Goal: Task Accomplishment & Management: Manage account settings

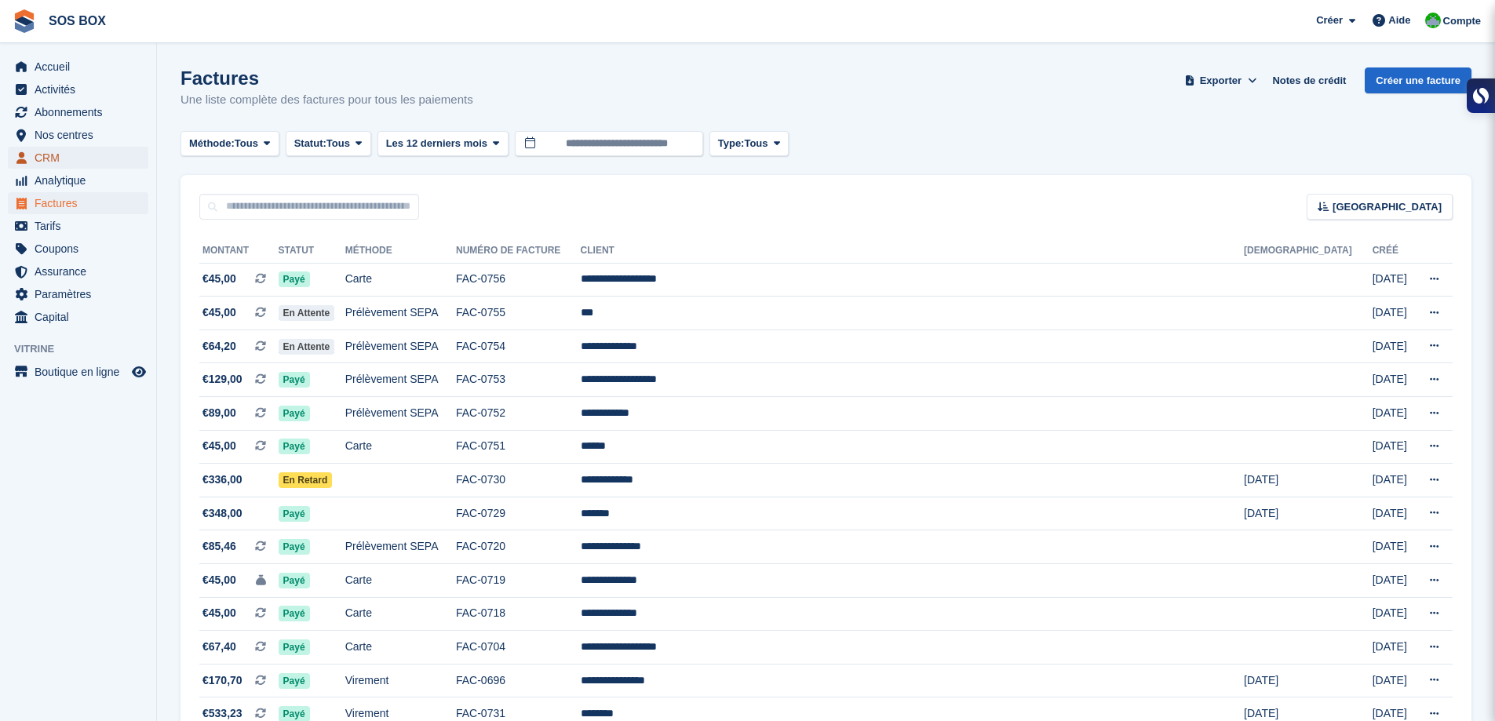
click at [64, 159] on span "CRM" at bounding box center [82, 158] width 94 height 22
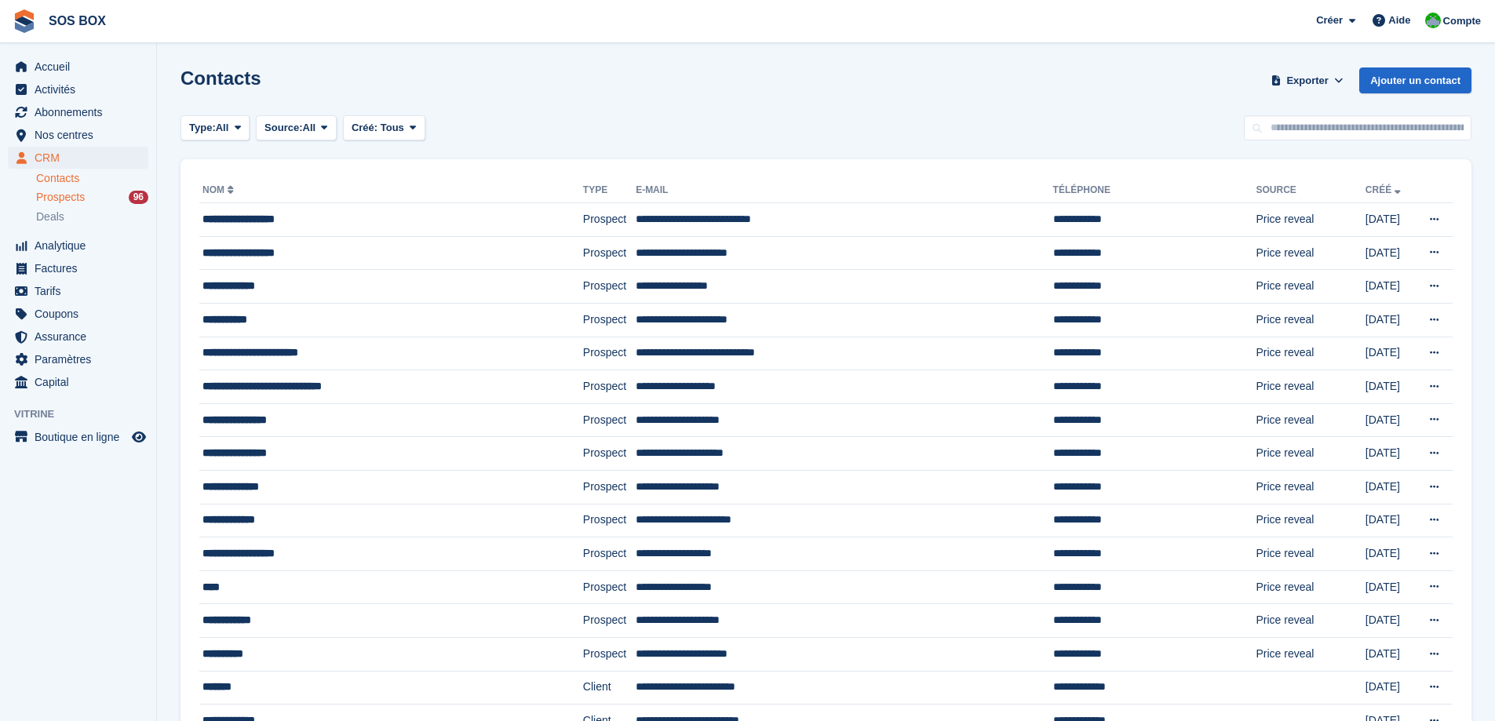
click at [75, 192] on span "Prospects" at bounding box center [60, 197] width 49 height 15
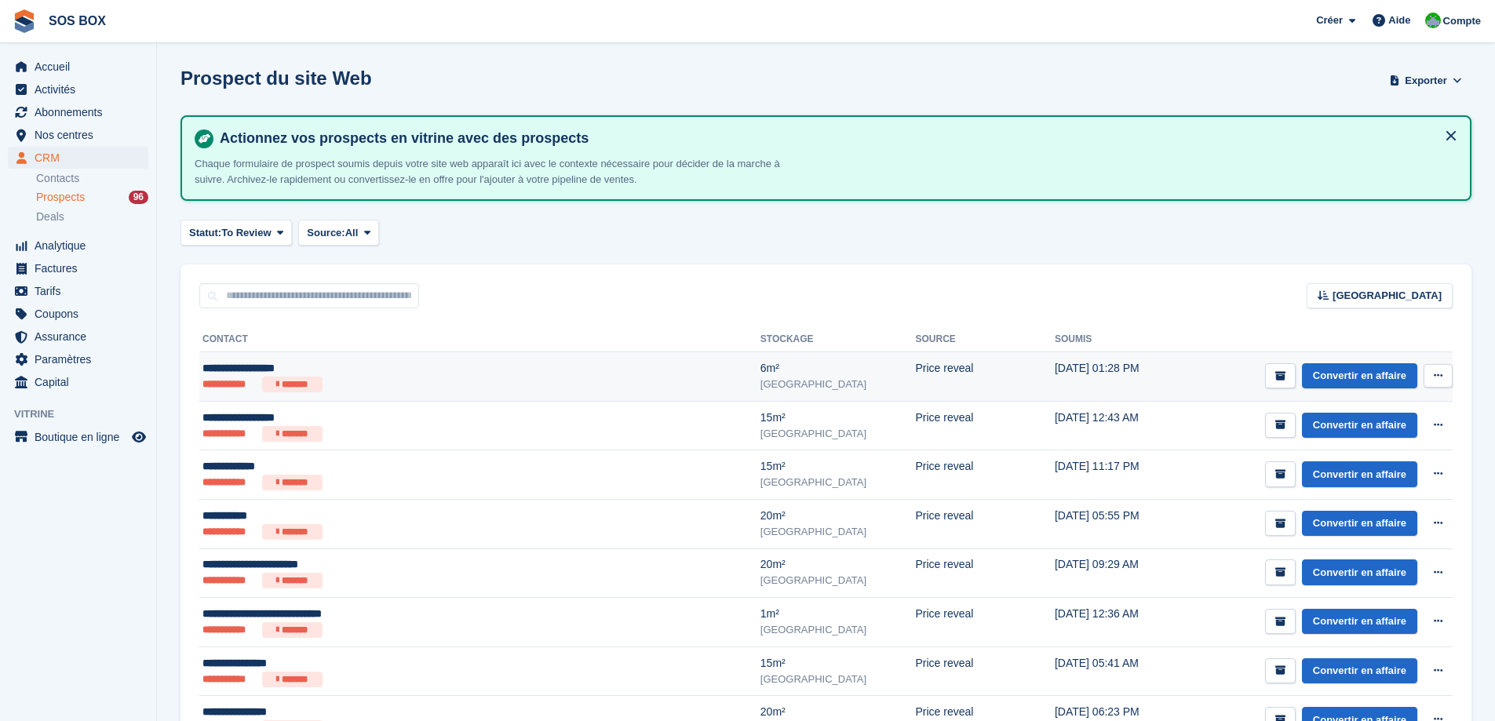
click at [370, 374] on div "**********" at bounding box center [392, 368] width 381 height 16
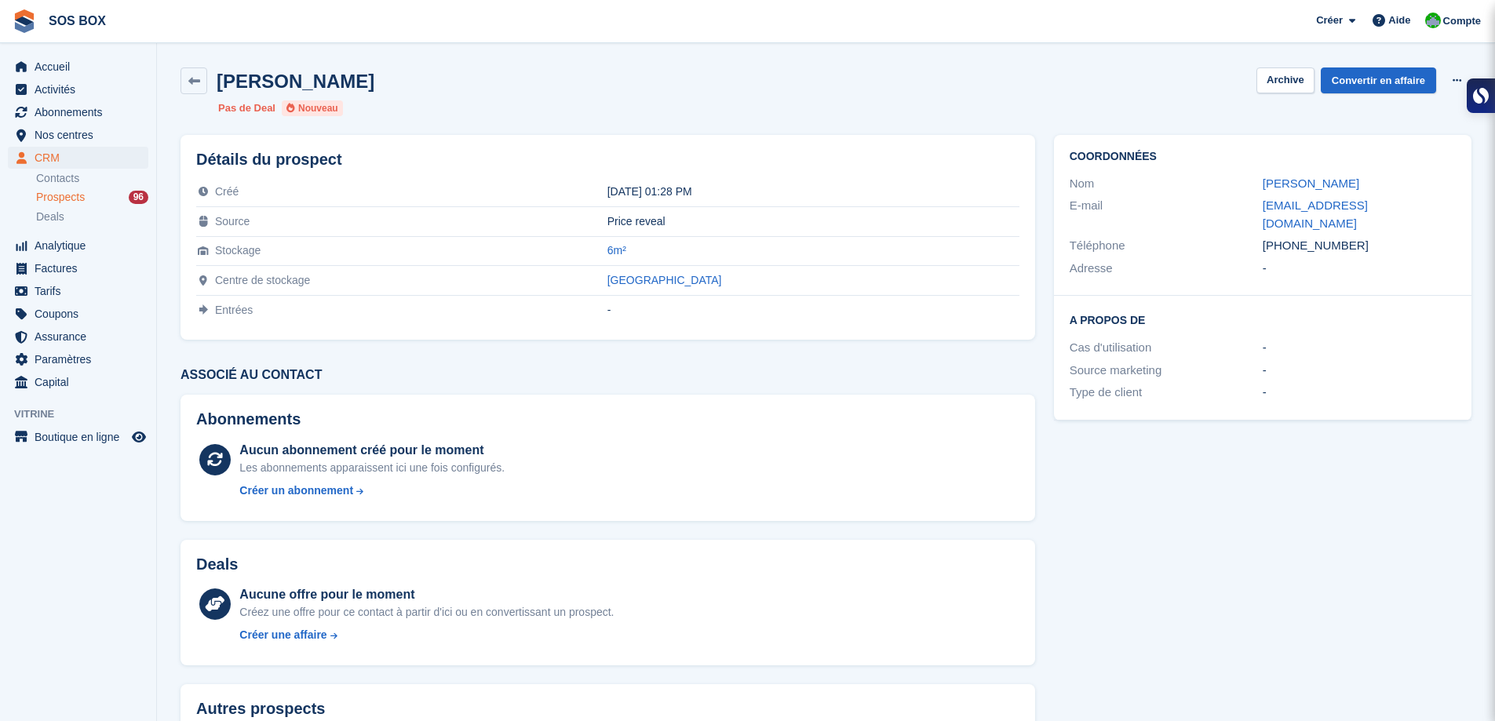
drag, startPoint x: 1368, startPoint y: 186, endPoint x: 1260, endPoint y: 186, distance: 108.3
click at [1260, 186] on div "Nom Romain Garberoglio" at bounding box center [1263, 184] width 386 height 23
copy div "Romain Garberoglio"
drag, startPoint x: 1359, startPoint y: 229, endPoint x: 1259, endPoint y: 234, distance: 100.6
click at [1259, 235] on div "Téléphone +33782343113" at bounding box center [1263, 246] width 386 height 23
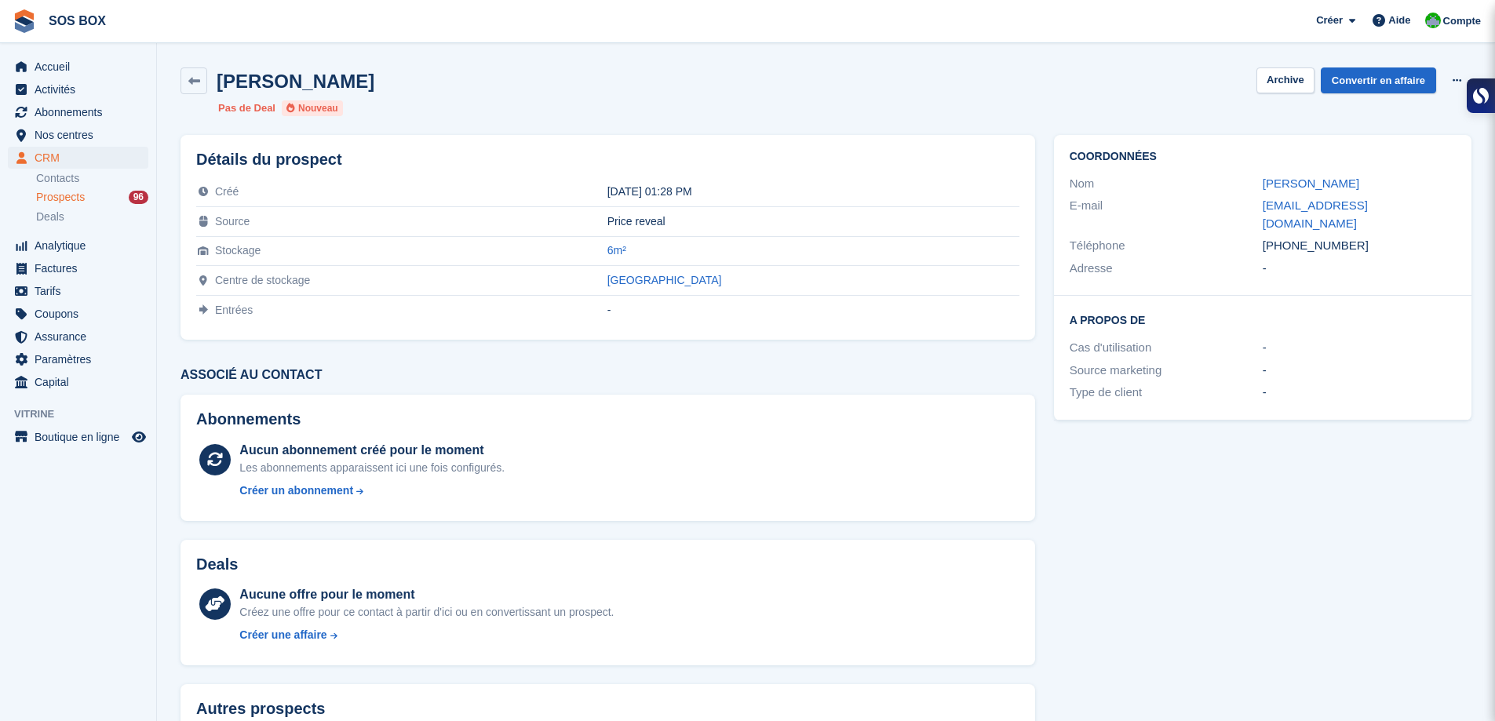
copy div "Téléphone +33782343113"
click at [79, 130] on span "Nos centres" at bounding box center [82, 135] width 94 height 22
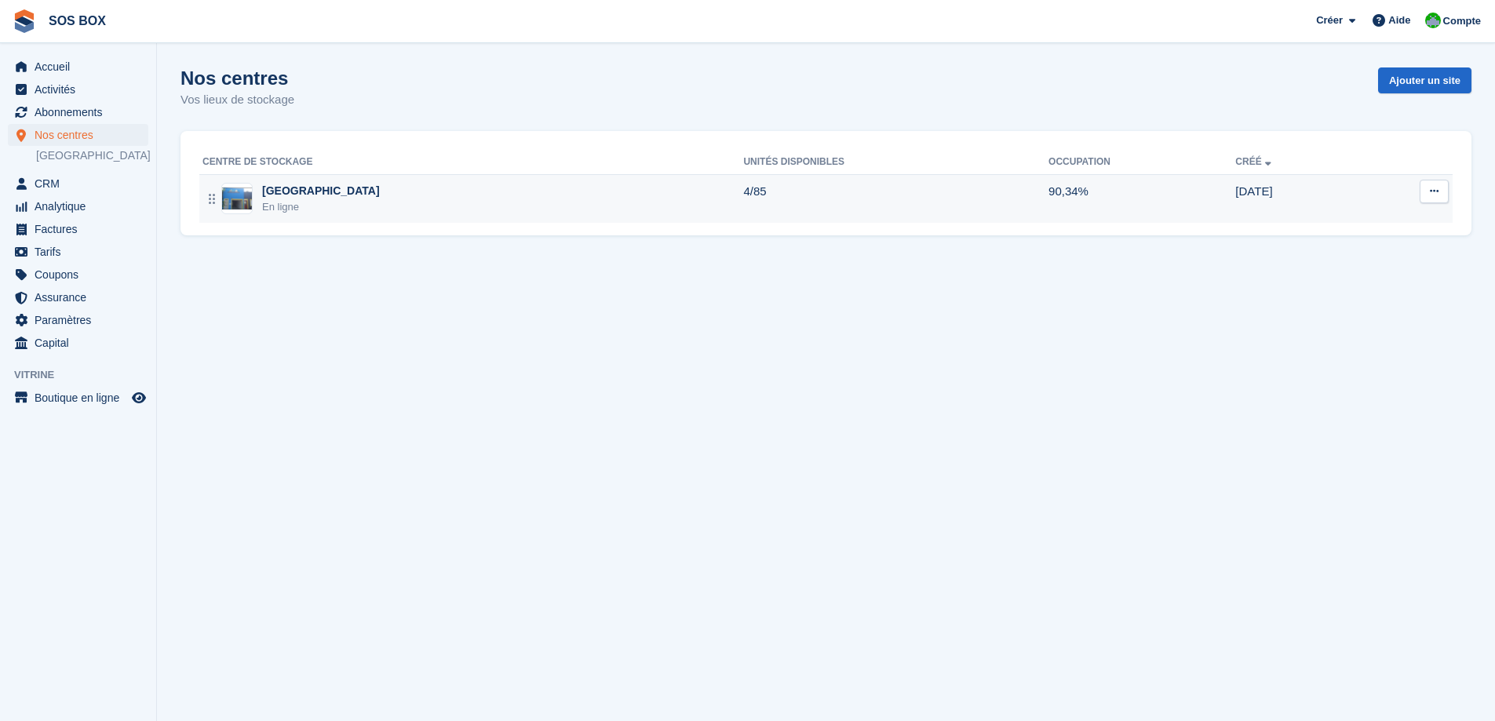
click at [465, 202] on div "Angoulême En ligne" at bounding box center [472, 199] width 541 height 32
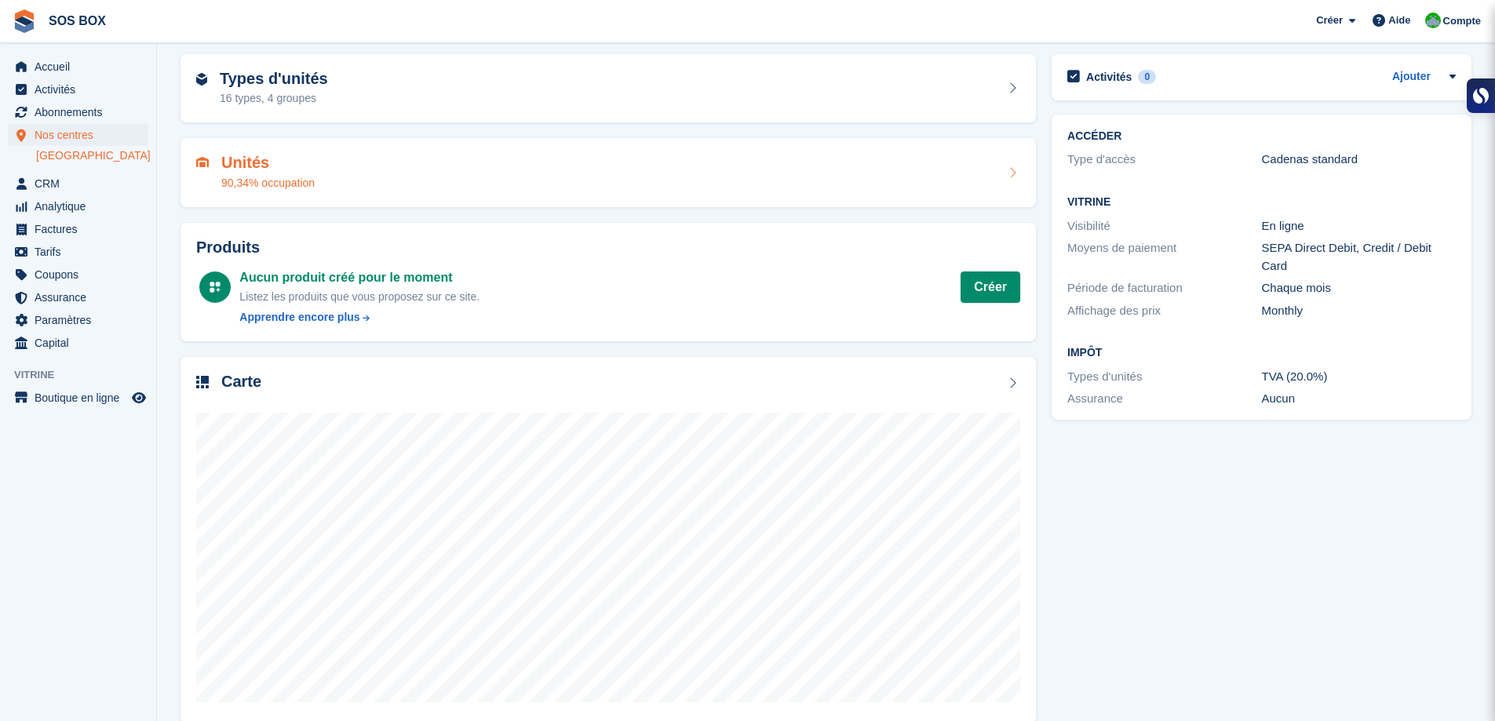
scroll to position [83, 0]
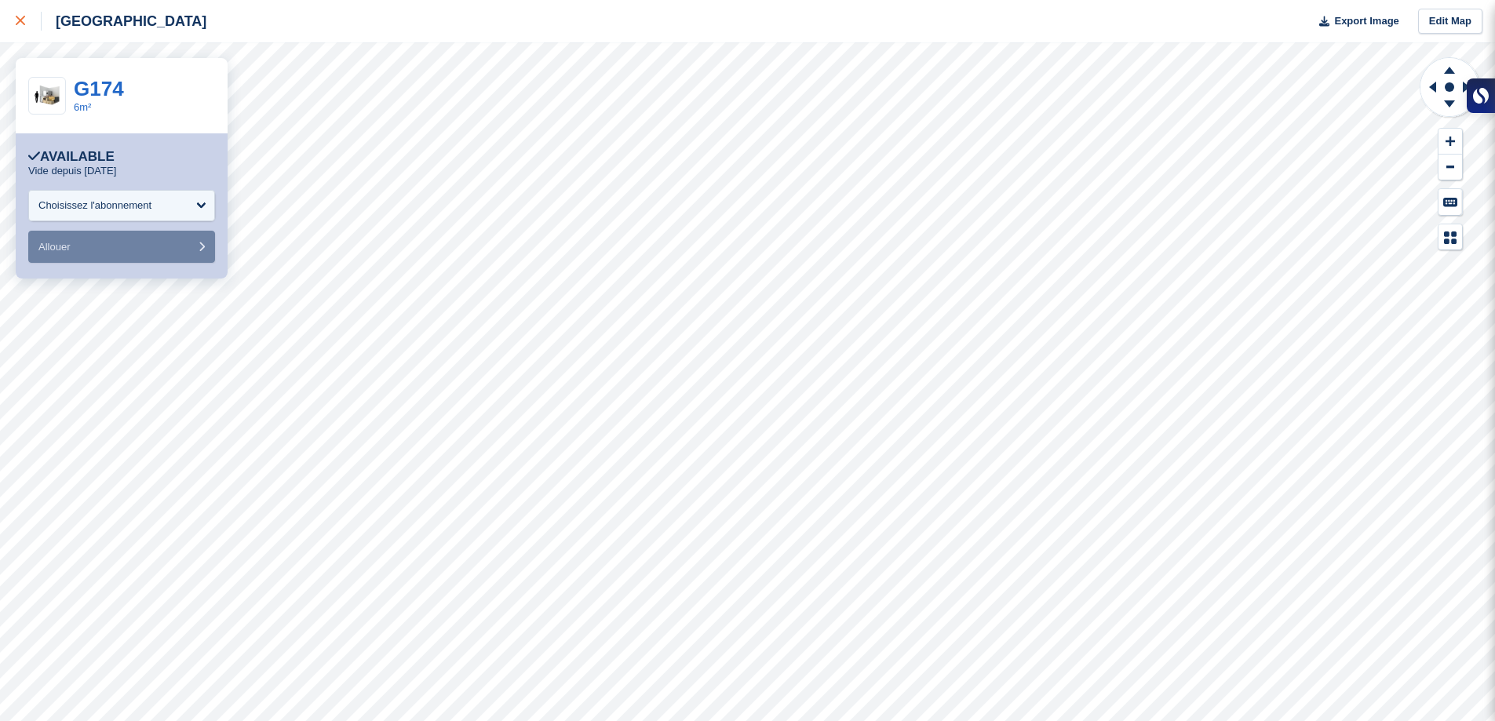
click at [18, 16] on div at bounding box center [29, 21] width 26 height 19
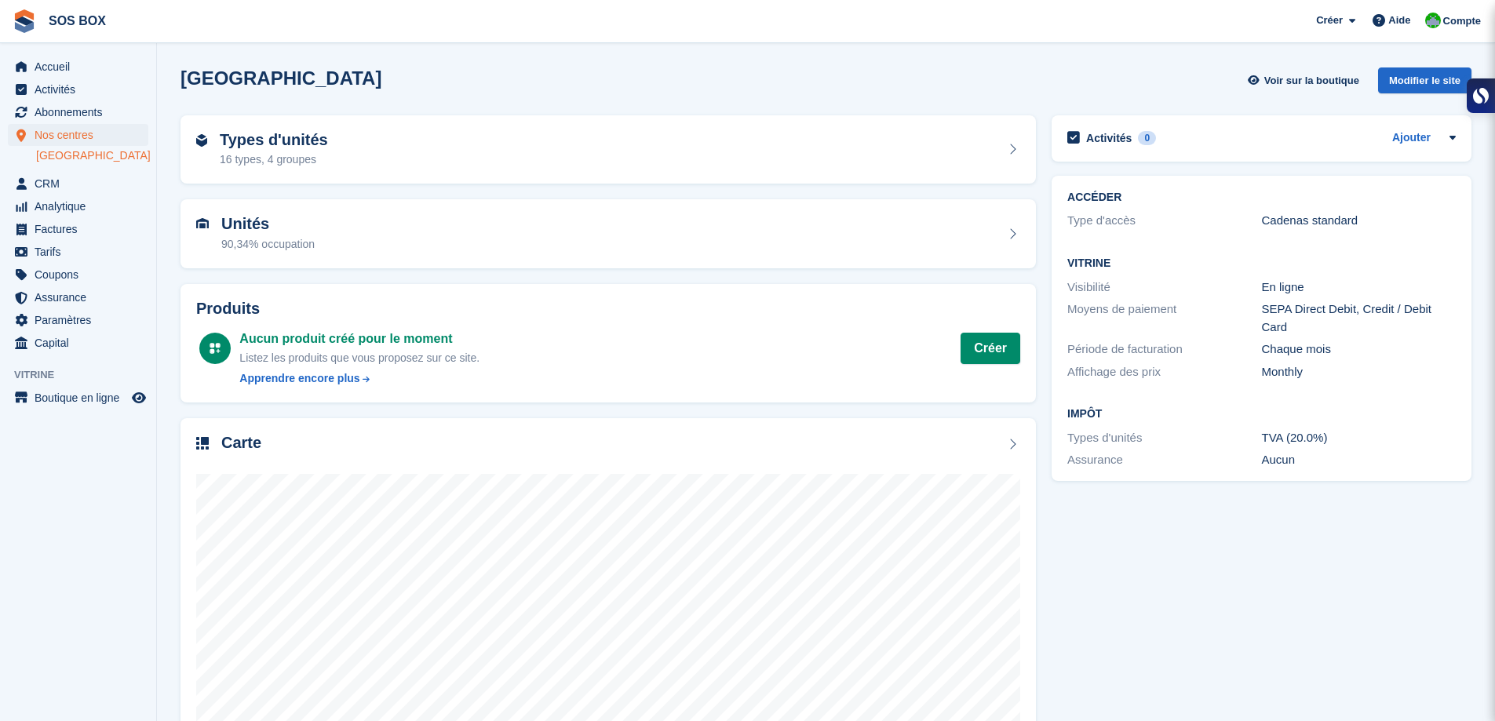
click at [69, 240] on ul "Factures" at bounding box center [78, 229] width 156 height 23
click at [60, 250] on span "Tarifs" at bounding box center [82, 252] width 94 height 22
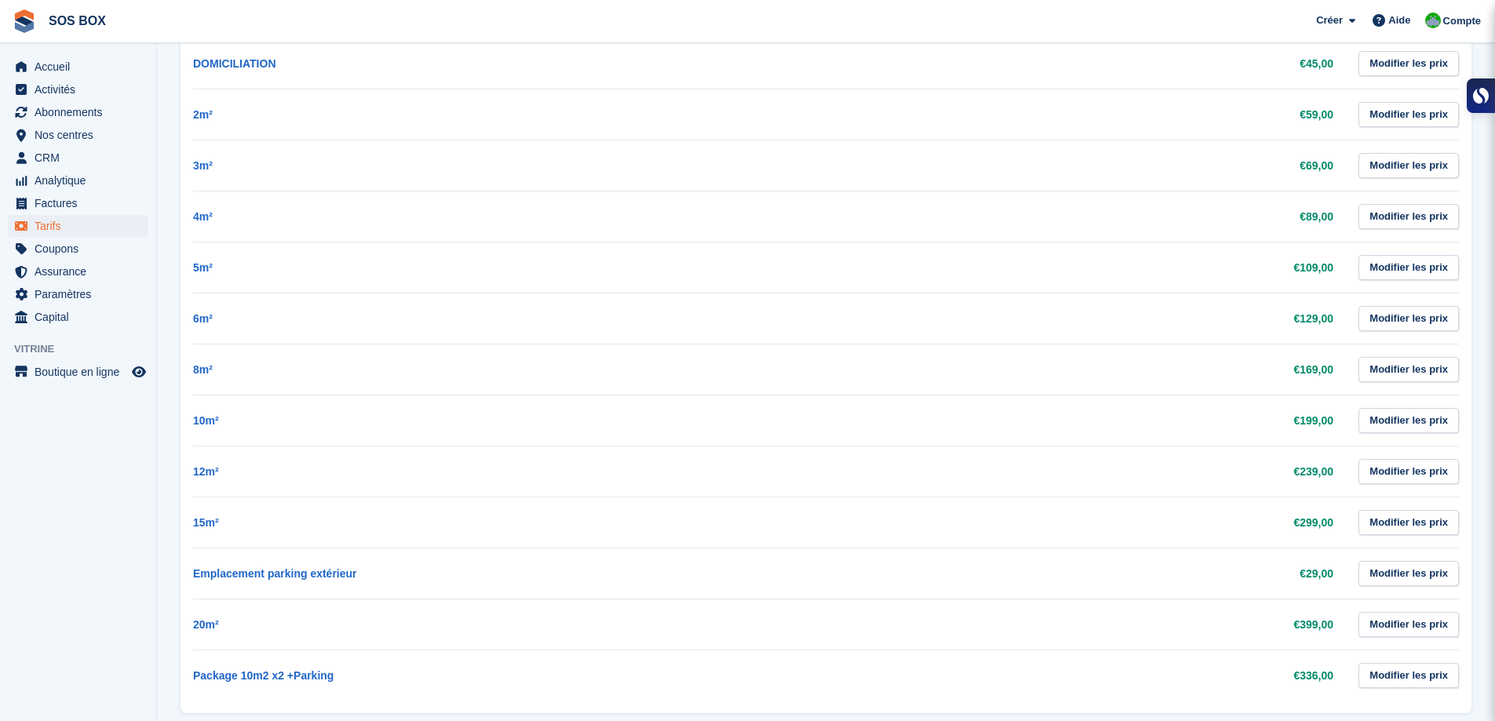
scroll to position [438, 0]
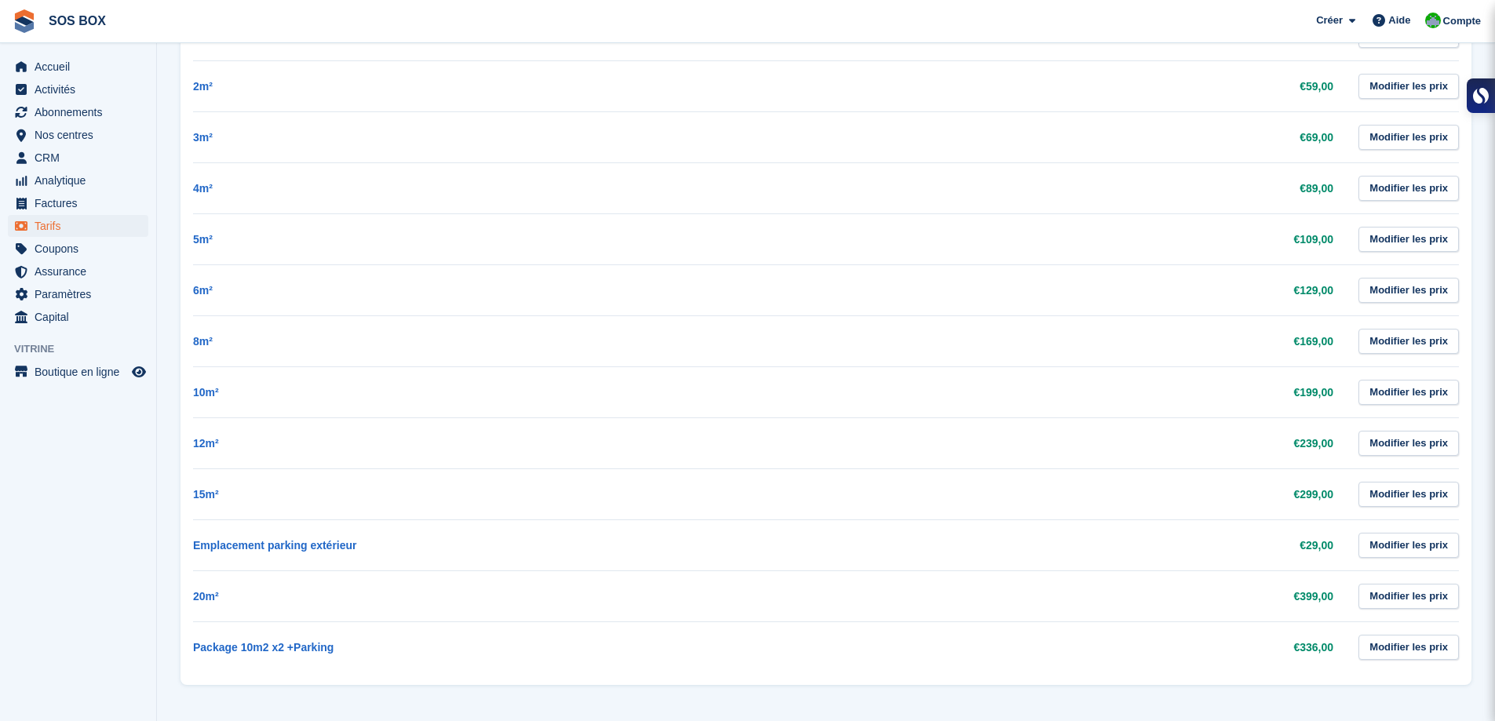
click at [1017, 301] on td "€129,00" at bounding box center [1072, 290] width 586 height 51
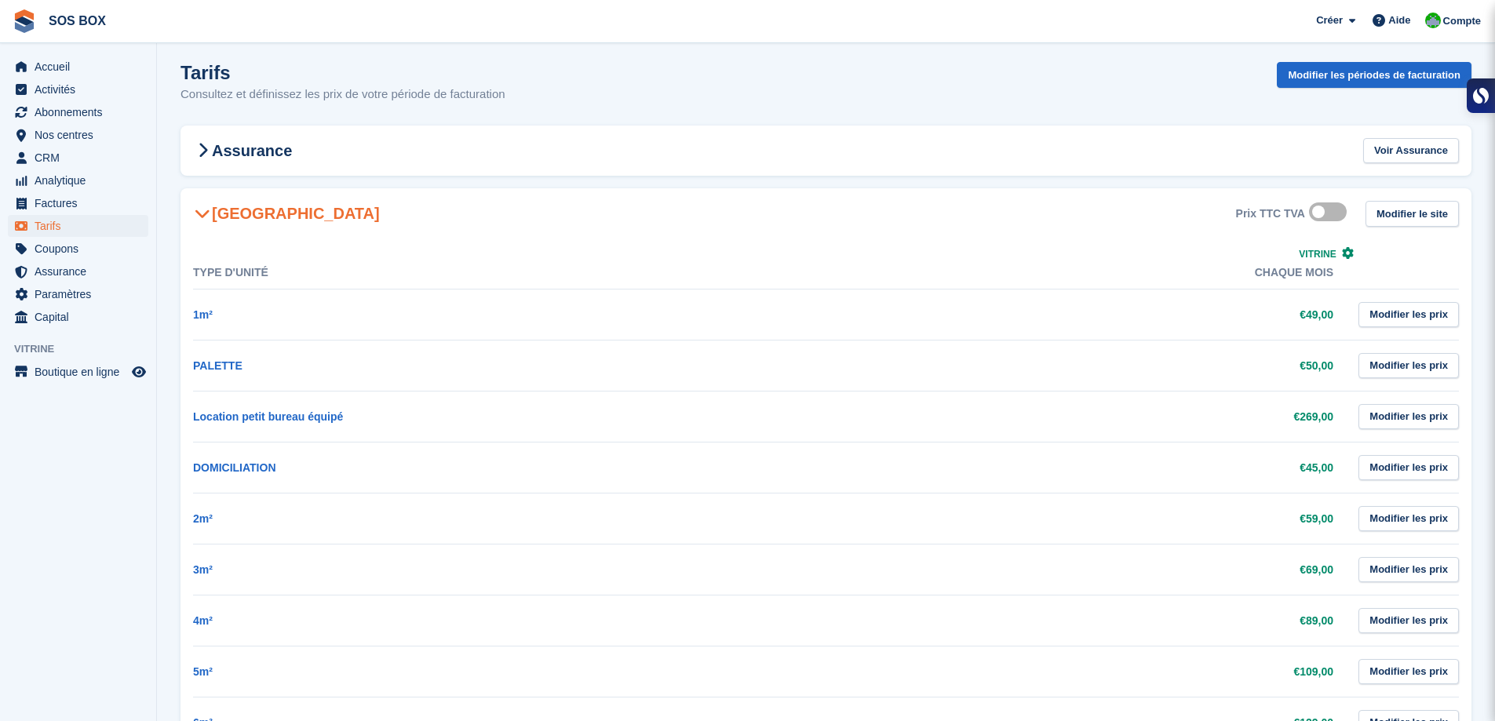
scroll to position [0, 0]
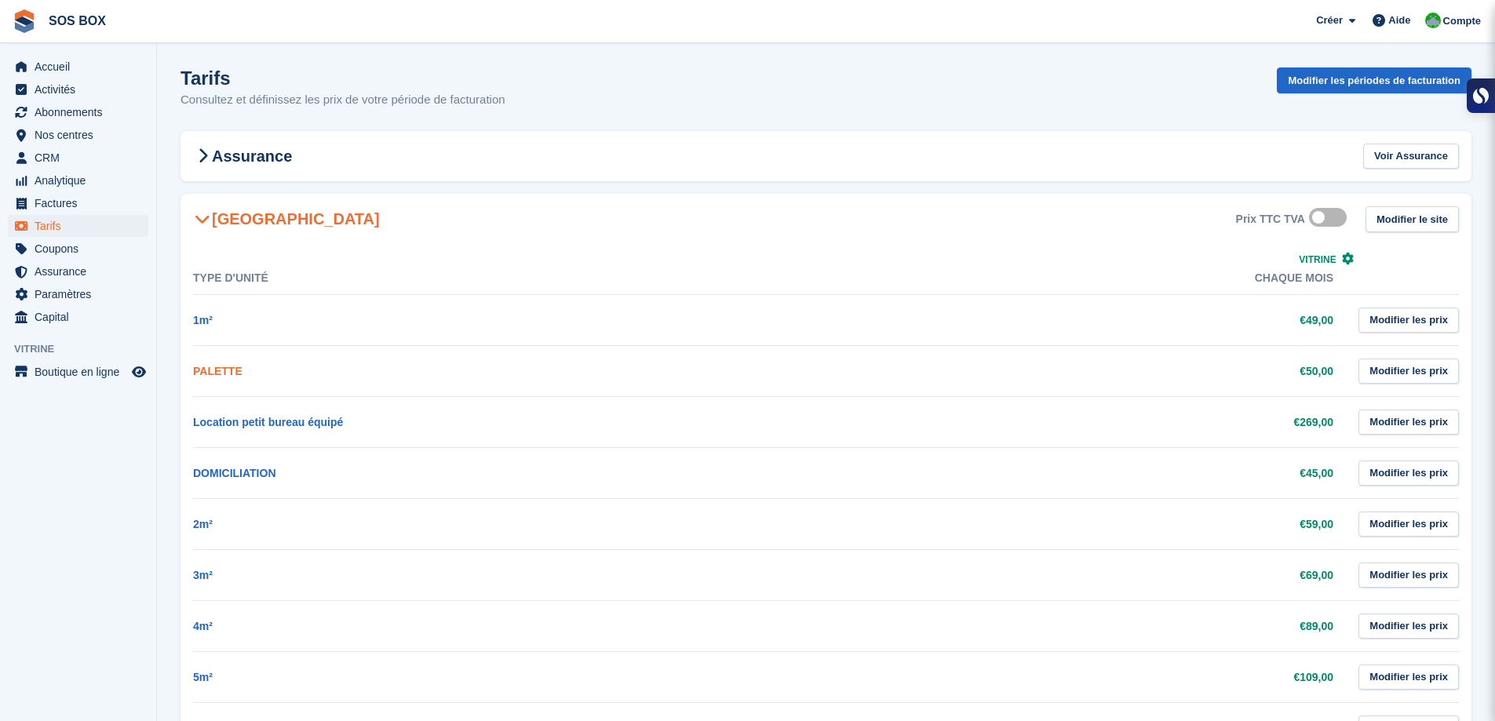
click at [219, 373] on link "PALETTE" at bounding box center [217, 371] width 49 height 13
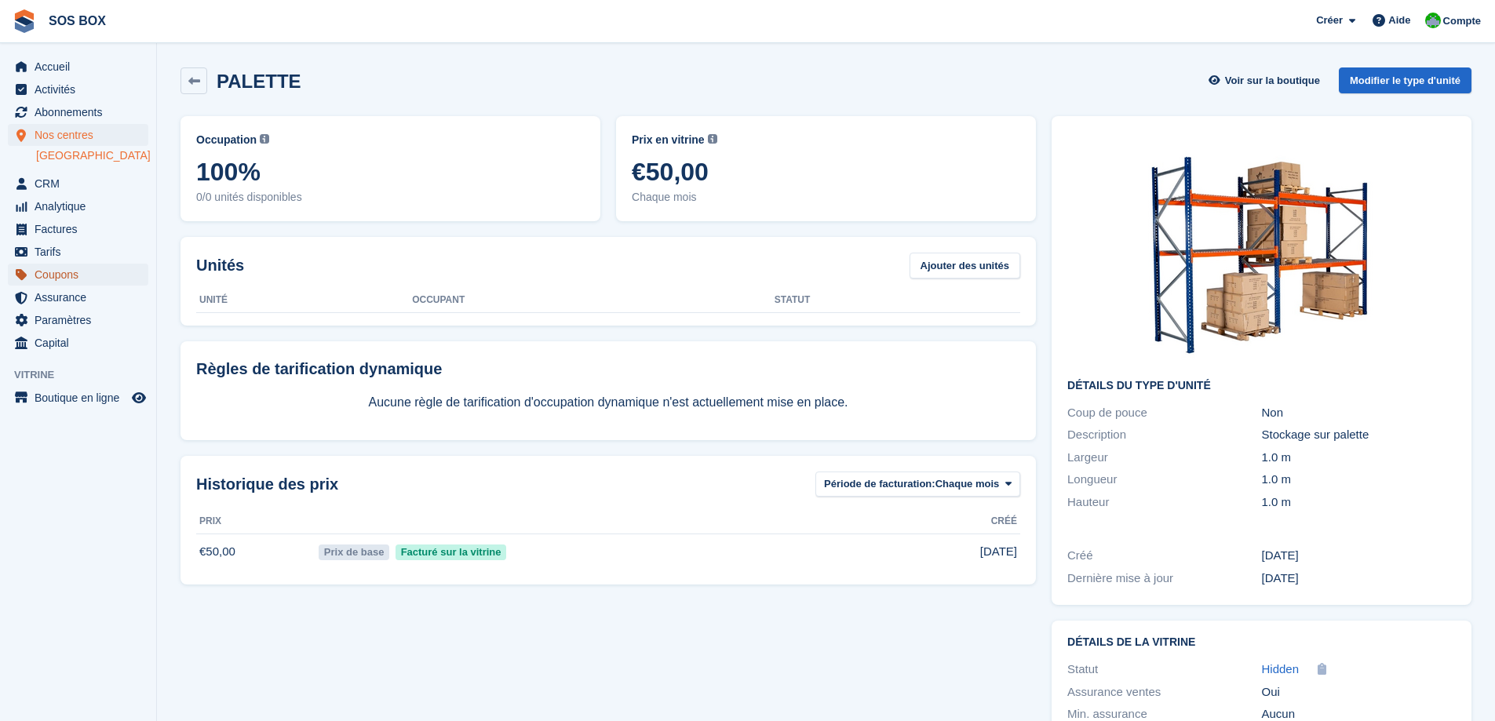
click at [71, 277] on span "Coupons" at bounding box center [82, 275] width 94 height 22
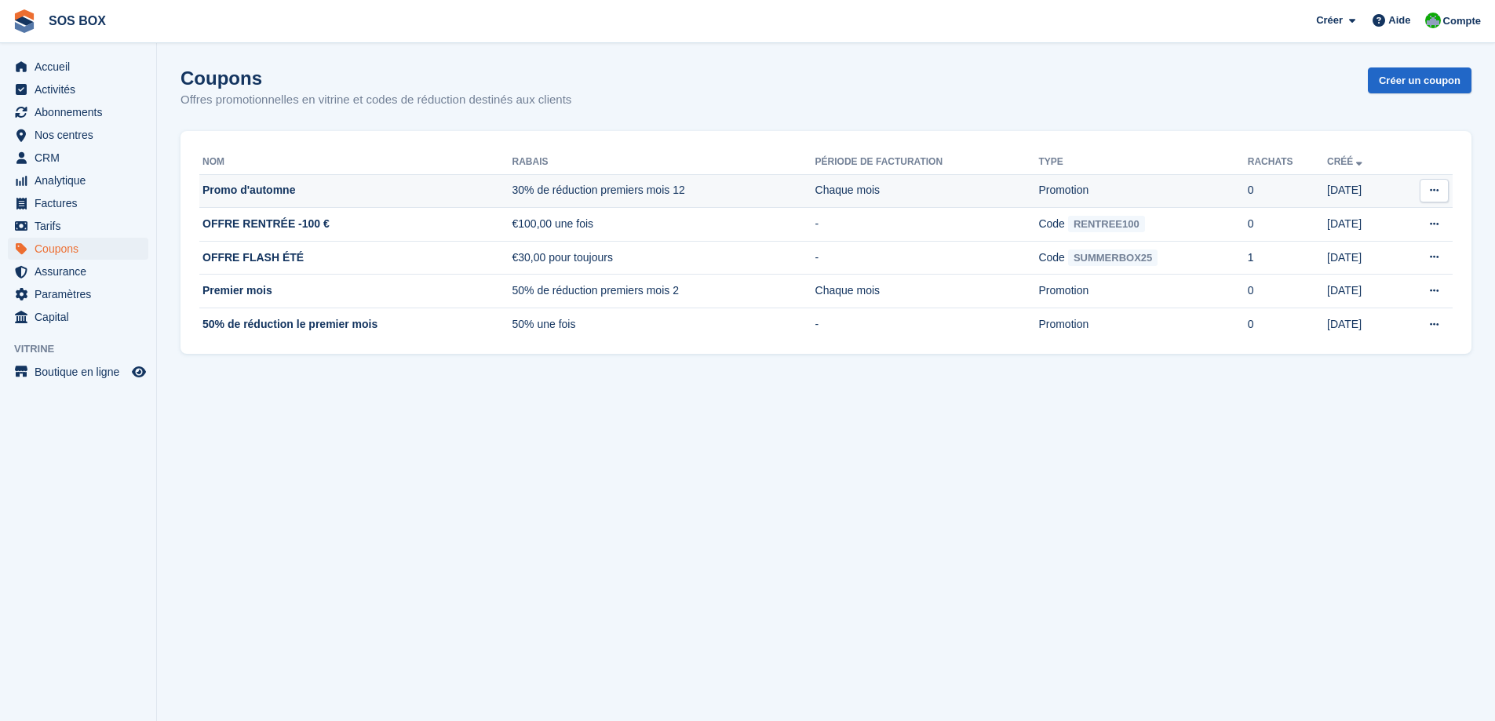
click at [653, 187] on td "30% de réduction premiers mois 12" at bounding box center [664, 191] width 303 height 34
click at [644, 193] on td "30% de réduction premiers mois 12" at bounding box center [664, 191] width 303 height 34
click at [254, 192] on td "Promo d'automne" at bounding box center [355, 191] width 313 height 34
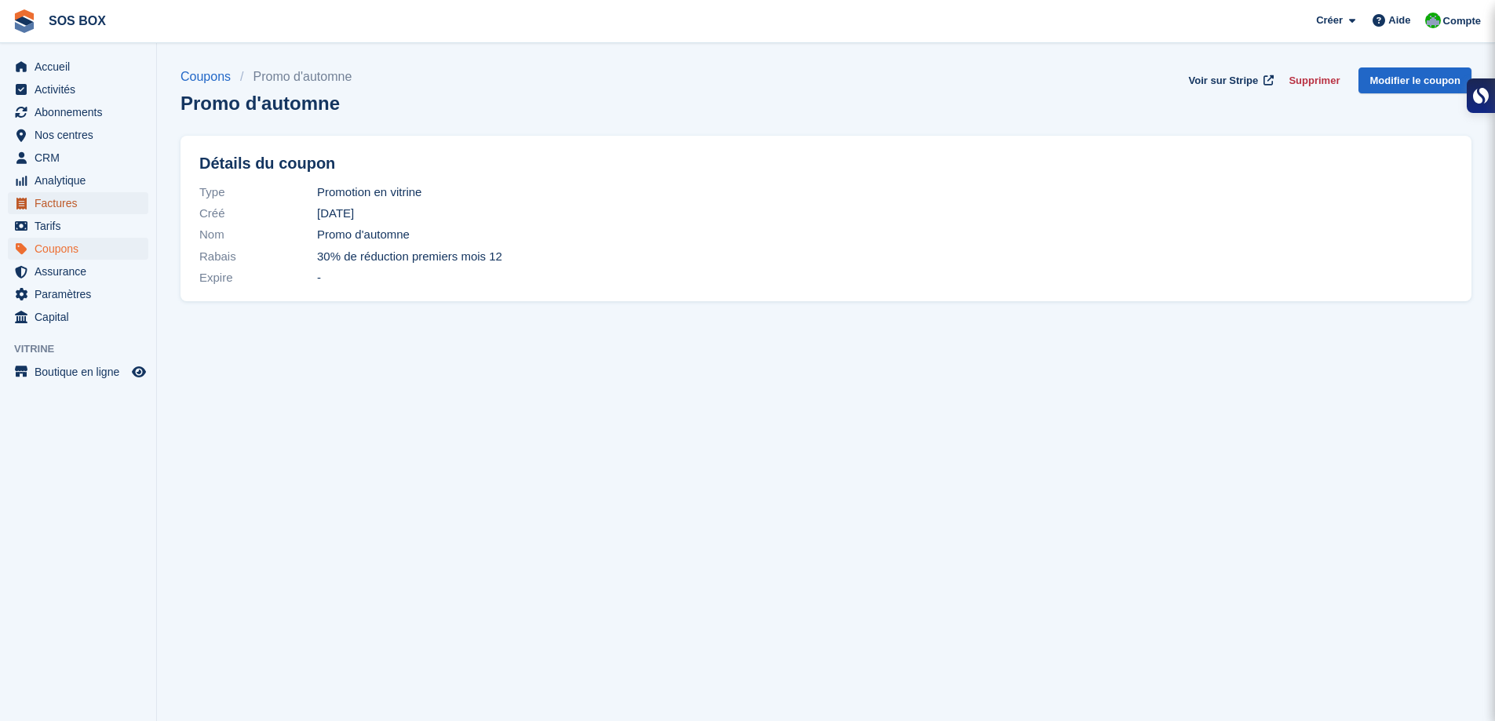
click at [80, 198] on span "Factures" at bounding box center [82, 203] width 94 height 22
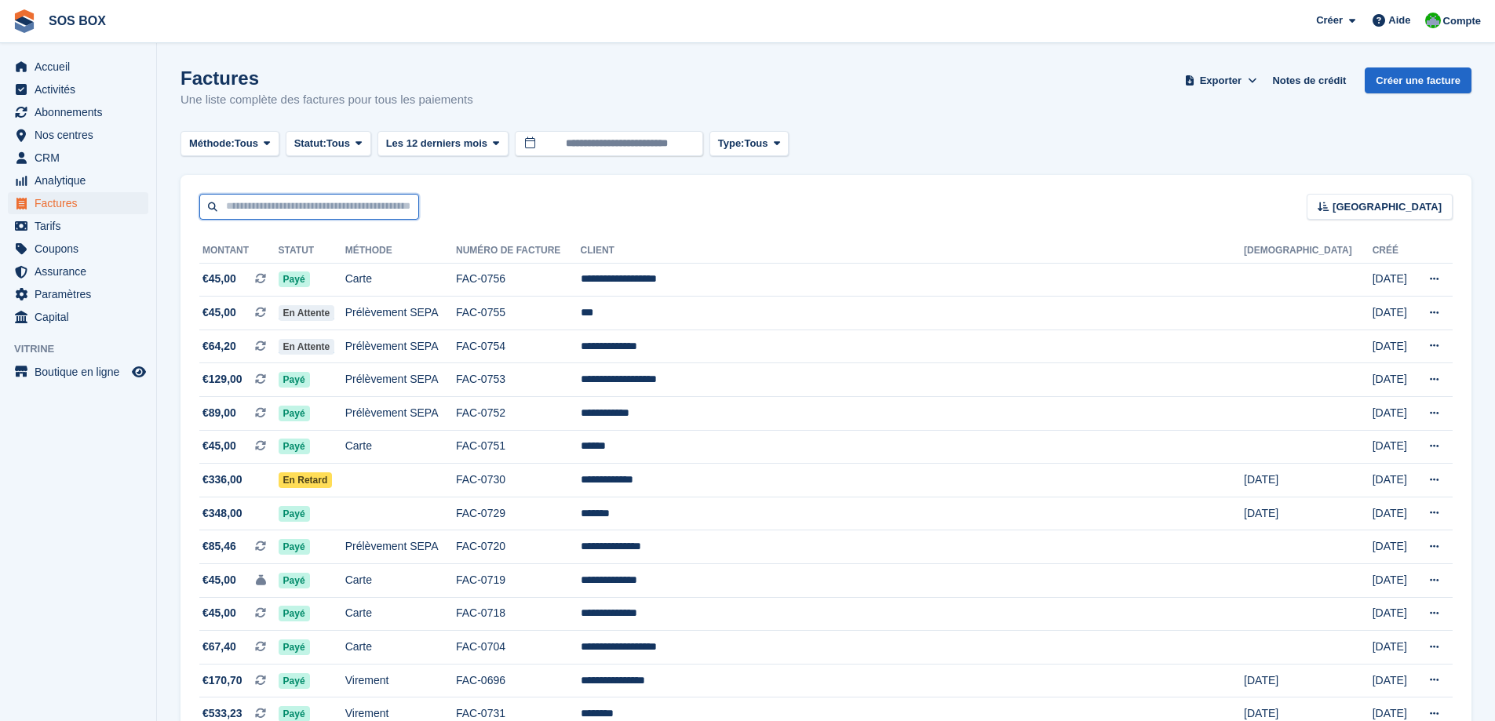
click at [305, 202] on input "text" at bounding box center [309, 207] width 220 height 26
type input "********"
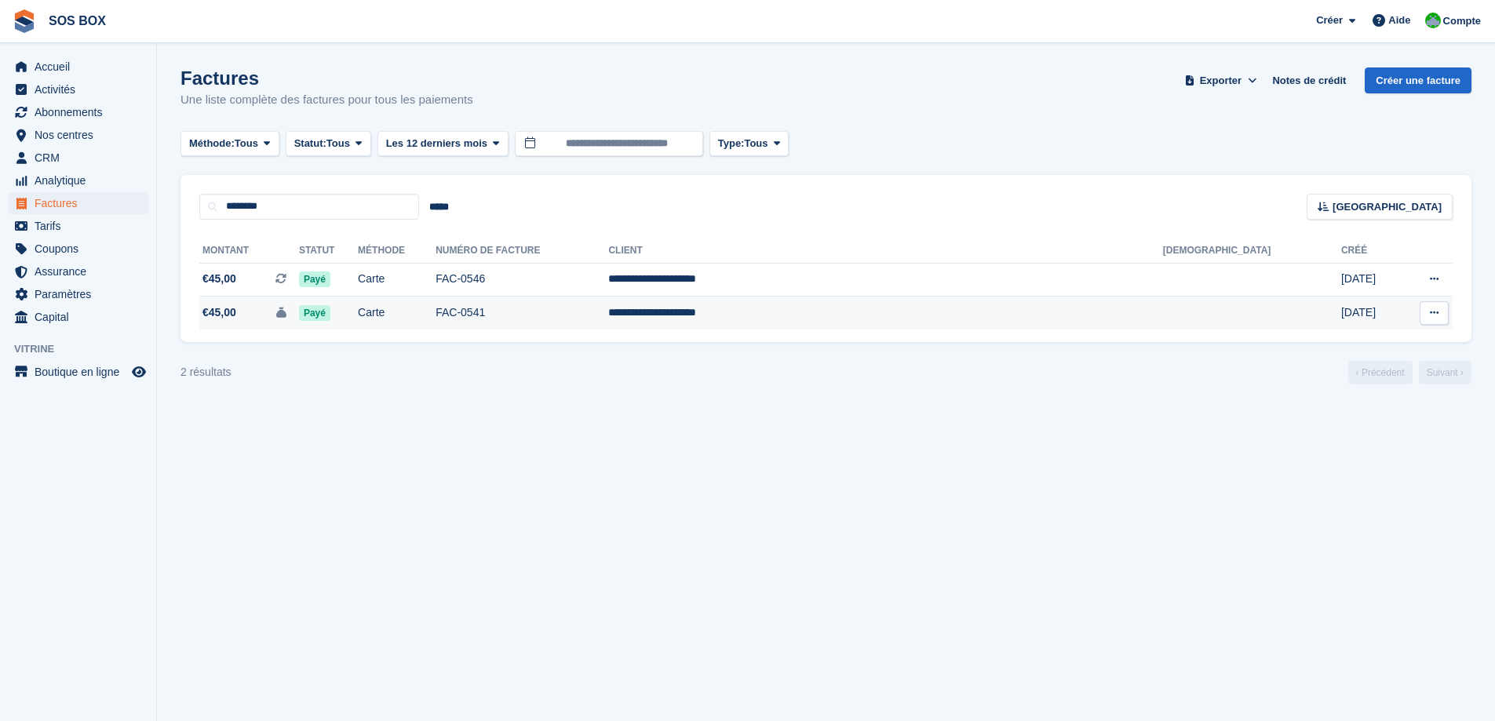
click at [1438, 318] on icon at bounding box center [1434, 313] width 9 height 10
click at [1394, 341] on p "Télécharger le PDF" at bounding box center [1373, 344] width 137 height 20
click at [1461, 25] on span "Compte" at bounding box center [1462, 21] width 38 height 16
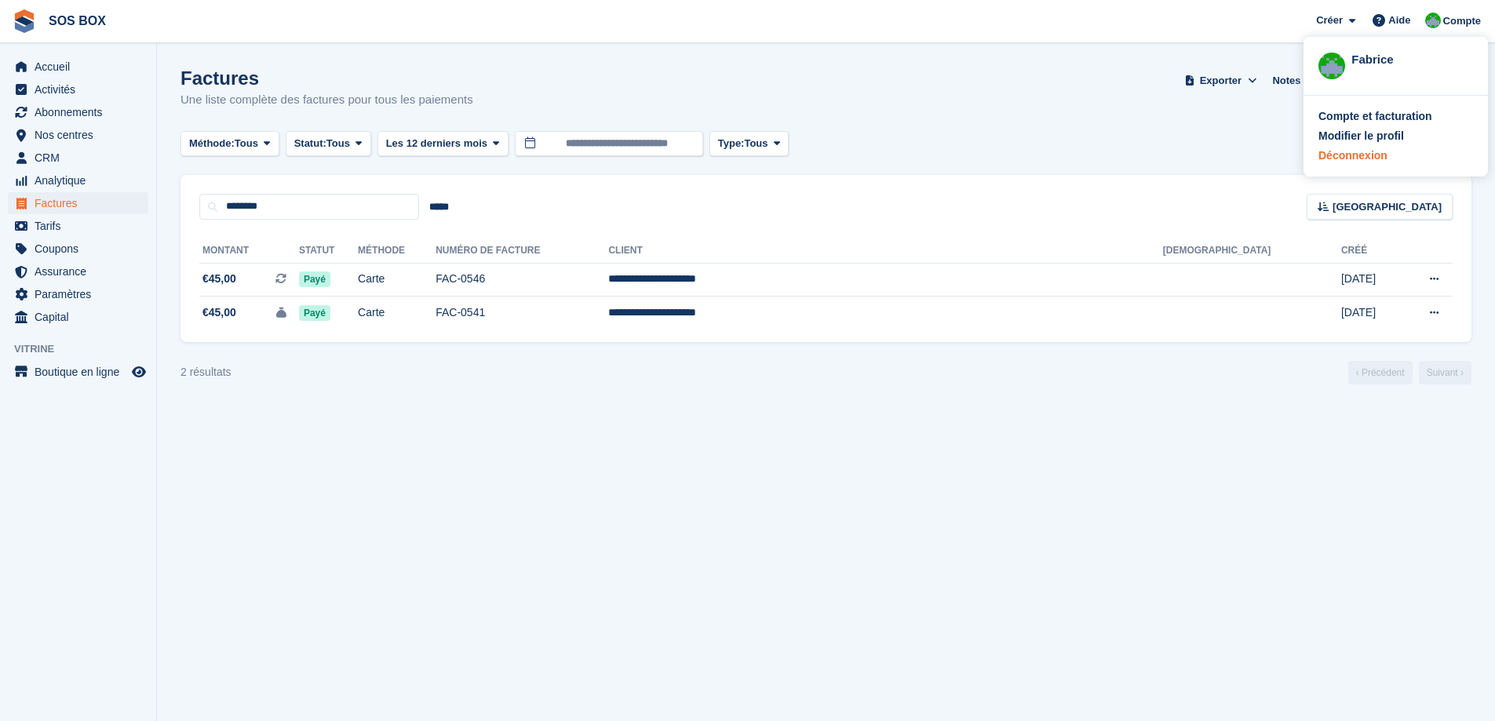
click at [1388, 156] on div "Déconnexion" at bounding box center [1396, 156] width 155 height 16
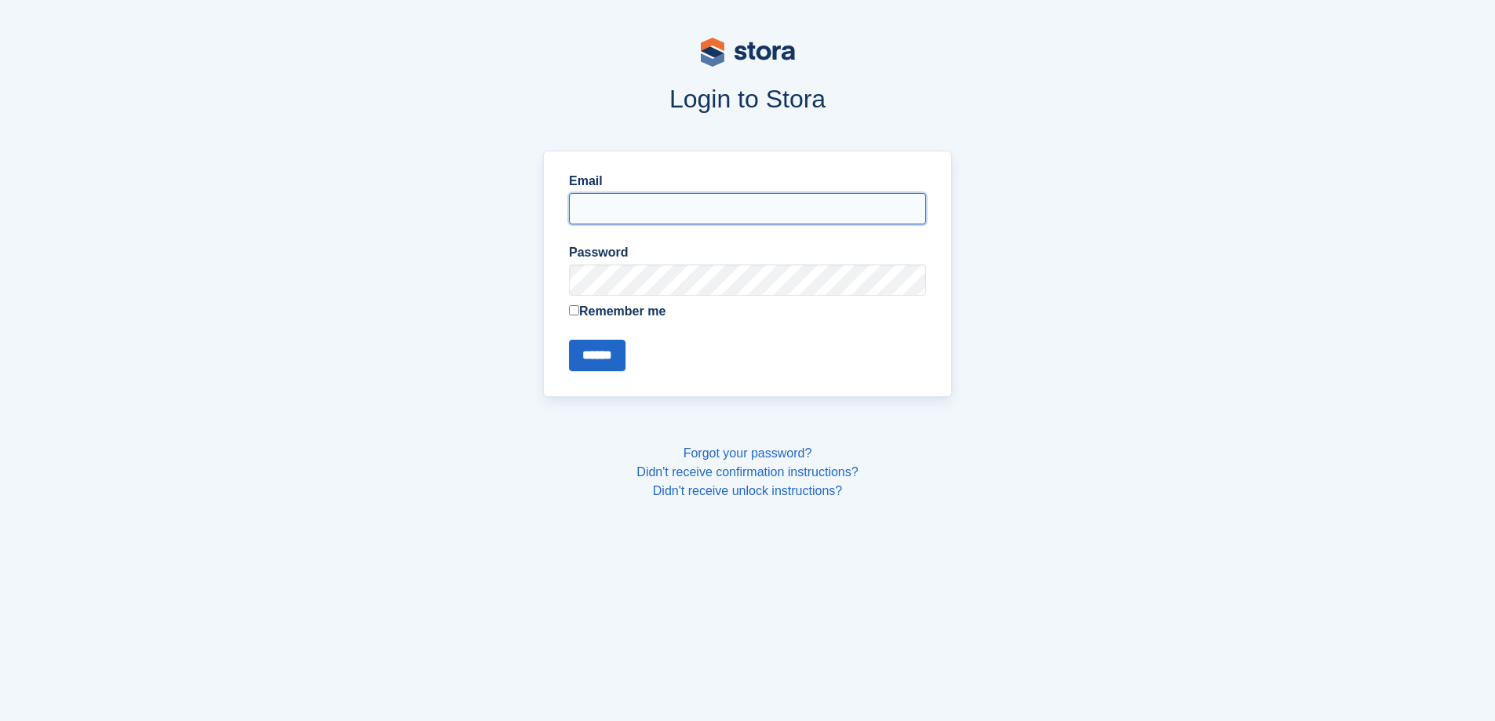
type input "**********"
click at [600, 361] on input "******" at bounding box center [597, 355] width 57 height 31
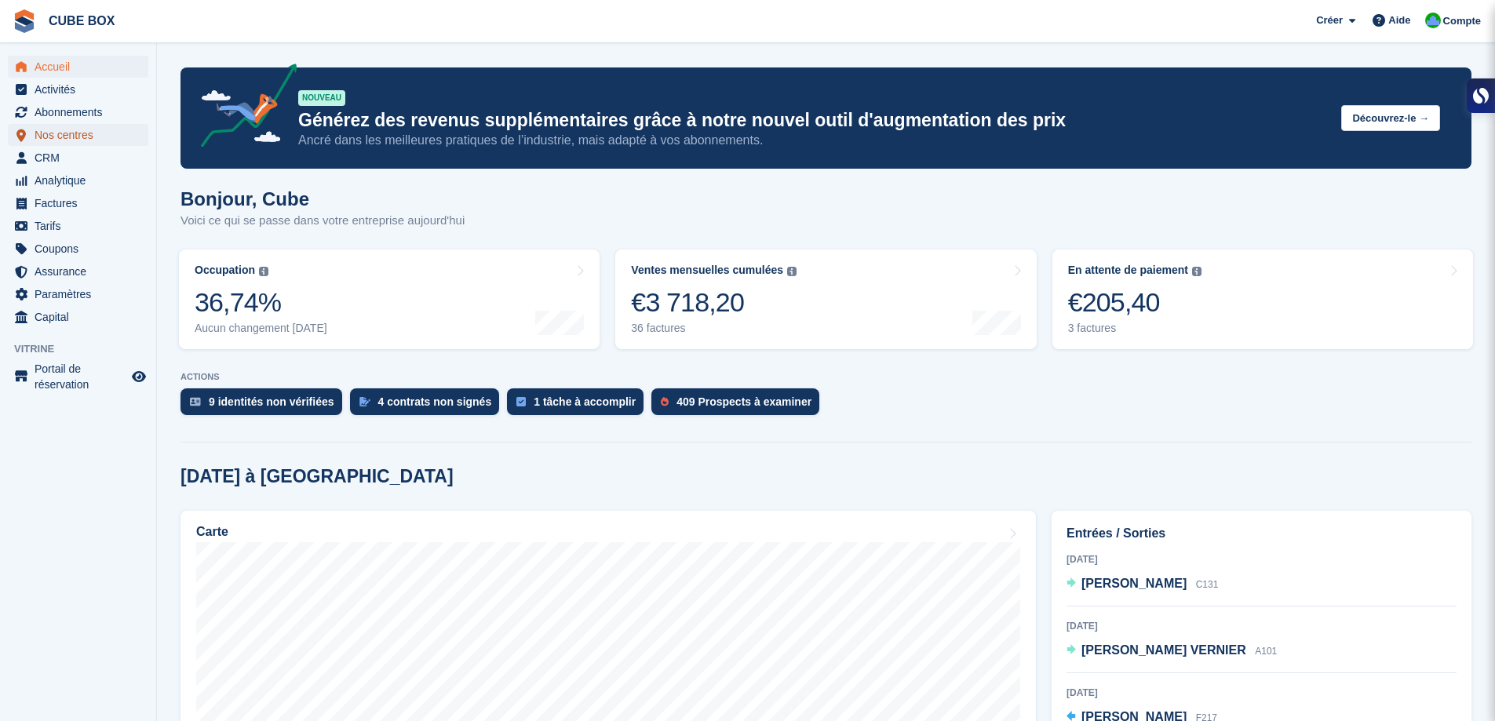
click at [75, 126] on span "Nos centres" at bounding box center [82, 135] width 94 height 22
